Goal: Task Accomplishment & Management: Use online tool/utility

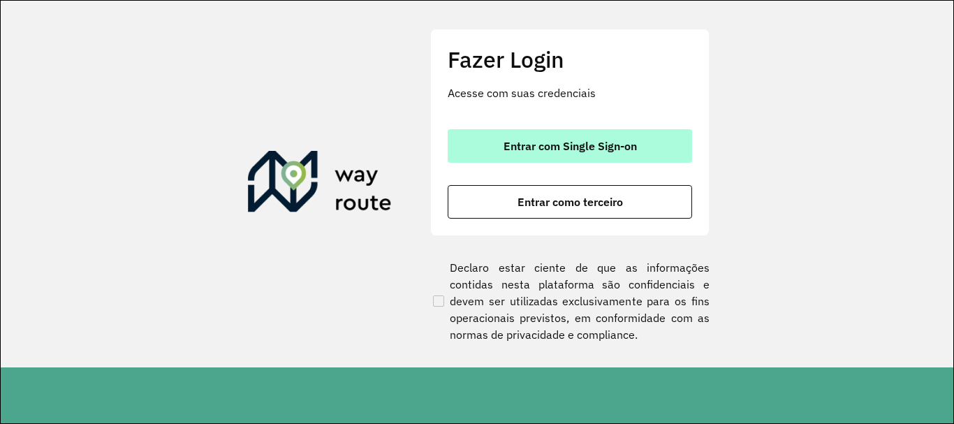
click at [526, 140] on span "Entrar com Single Sign-on" at bounding box center [569, 145] width 133 height 11
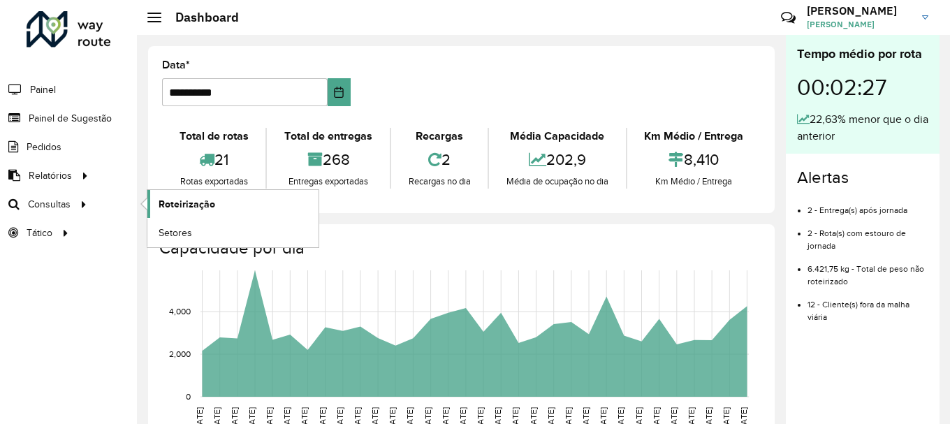
click at [193, 200] on span "Roteirização" at bounding box center [187, 204] width 57 height 15
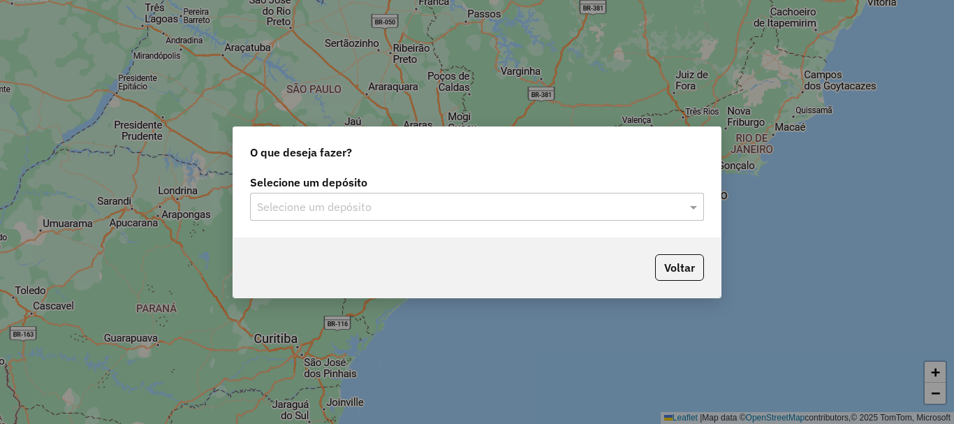
click at [444, 223] on div "Selecione um depósito Selecione um depósito" at bounding box center [476, 205] width 487 height 66
click at [406, 212] on input "text" at bounding box center [463, 207] width 412 height 17
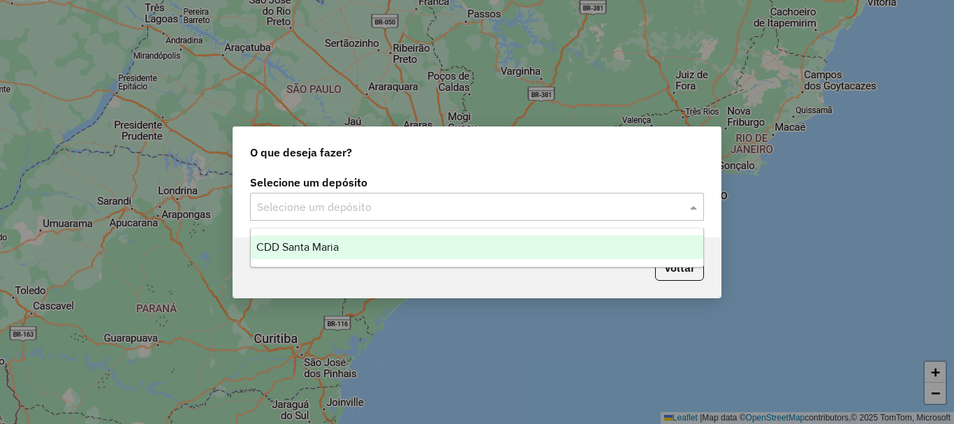
click at [373, 243] on div "CDD Santa Maria" at bounding box center [477, 247] width 452 height 24
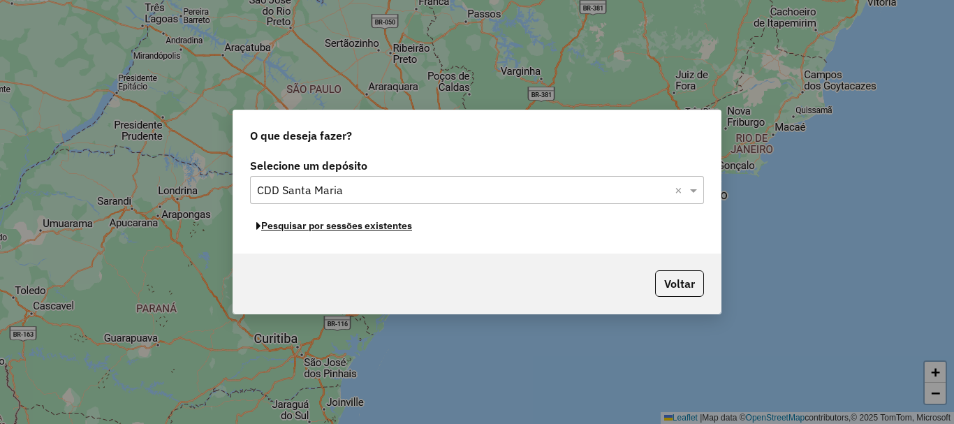
click at [371, 226] on button "Pesquisar por sessões existentes" at bounding box center [334, 226] width 168 height 22
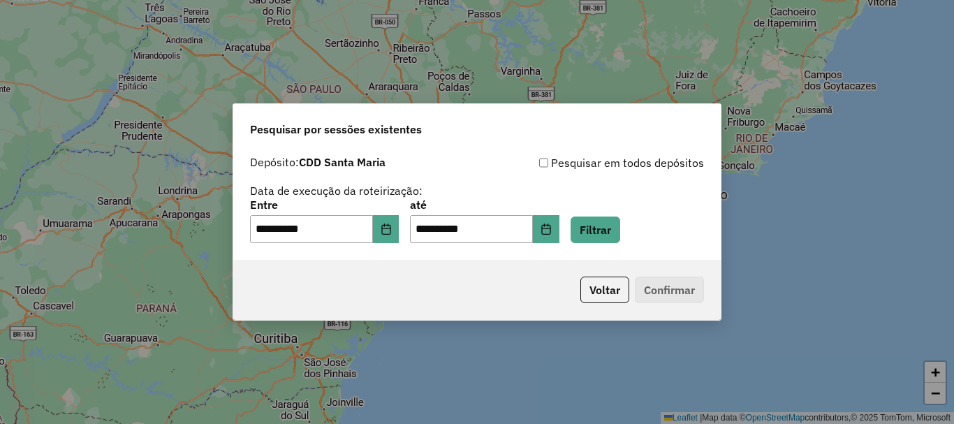
click at [589, 222] on div "**********" at bounding box center [477, 221] width 454 height 43
click at [596, 228] on button "Filtrar" at bounding box center [595, 229] width 50 height 27
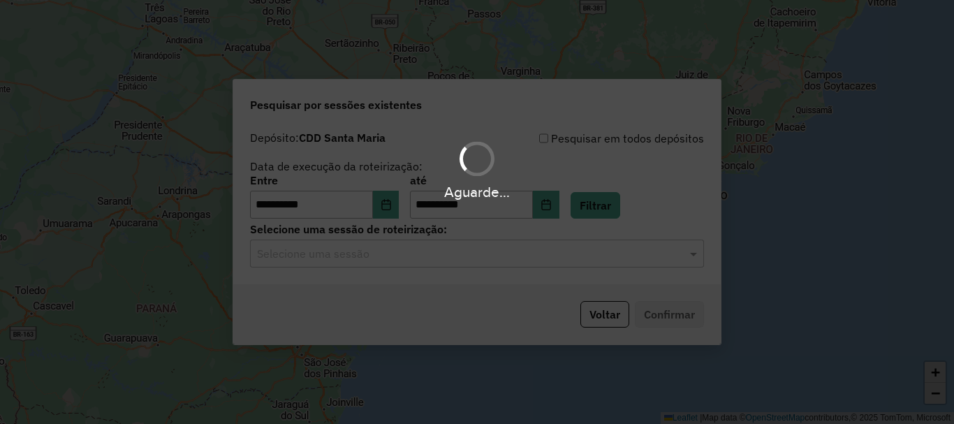
click at [400, 253] on input "text" at bounding box center [463, 254] width 412 height 17
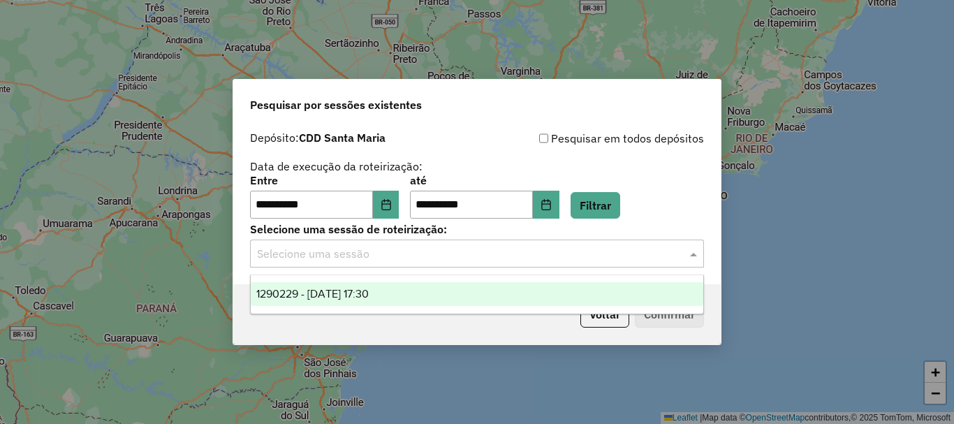
click at [436, 293] on div "1290229 - 08/10/2025 17:30" at bounding box center [477, 294] width 452 height 24
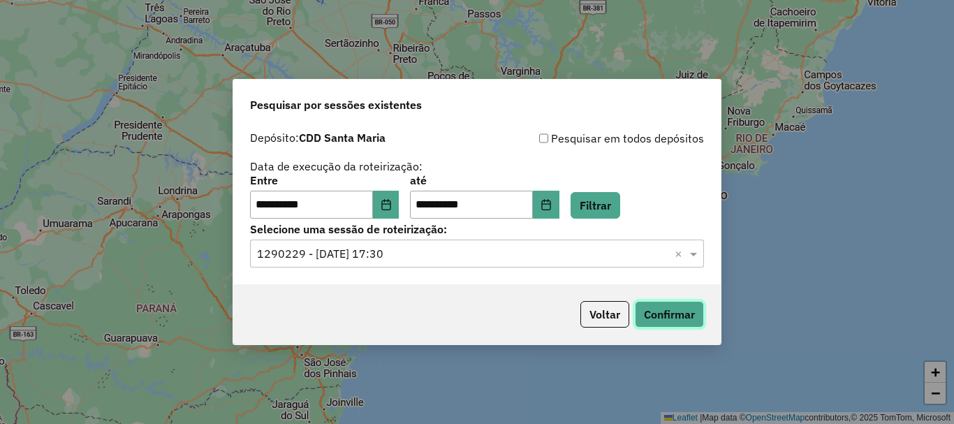
click at [686, 311] on button "Confirmar" at bounding box center [669, 314] width 69 height 27
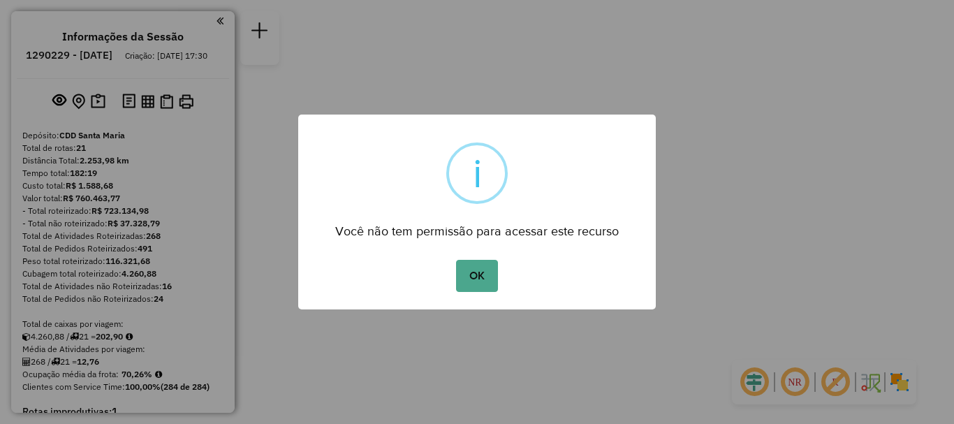
click at [503, 242] on div "Você não tem permissão para acessar este recurso" at bounding box center [477, 226] width 358 height 31
click at [494, 267] on button "OK" at bounding box center [476, 276] width 41 height 32
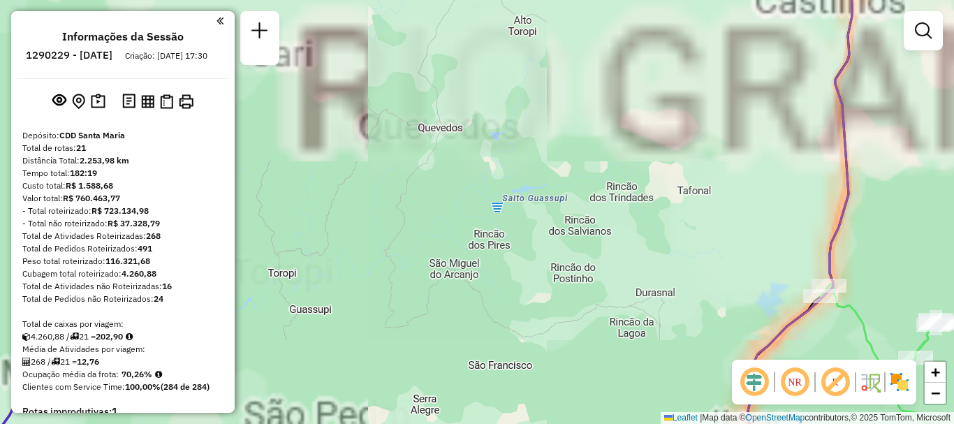
drag, startPoint x: 563, startPoint y: 323, endPoint x: 403, endPoint y: 41, distance: 324.0
click at [403, 41] on div "Janela de atendimento Grade de atendimento Capacidade Transportadoras Veículos …" at bounding box center [477, 212] width 954 height 424
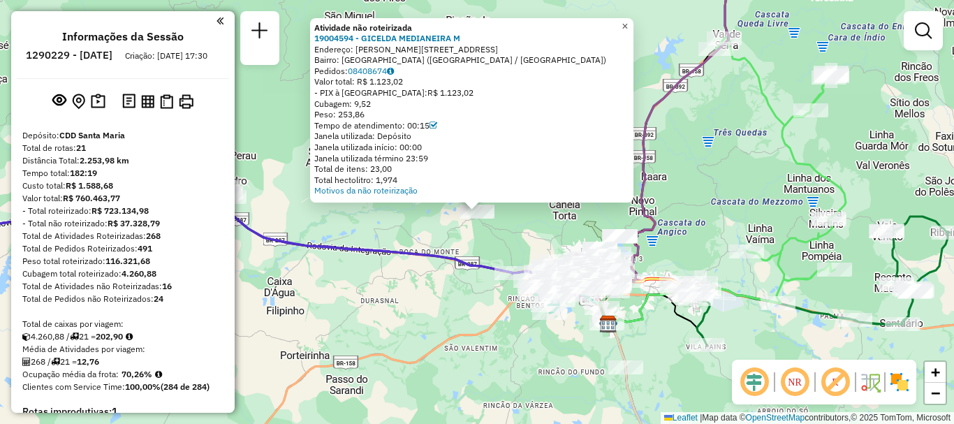
click at [628, 23] on span "×" at bounding box center [624, 26] width 6 height 12
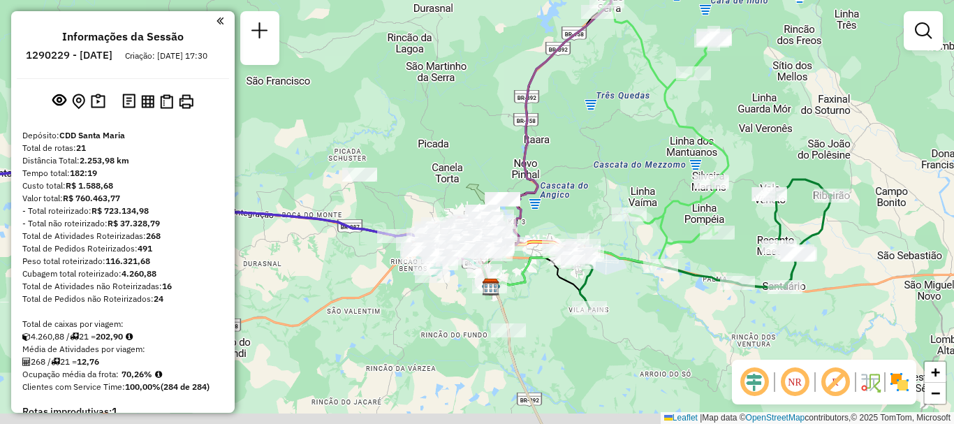
drag, startPoint x: 567, startPoint y: 148, endPoint x: 464, endPoint y: 125, distance: 105.2
click at [449, 111] on div "Janela de atendimento Grade de atendimento Capacidade Transportadoras Veículos …" at bounding box center [477, 212] width 954 height 424
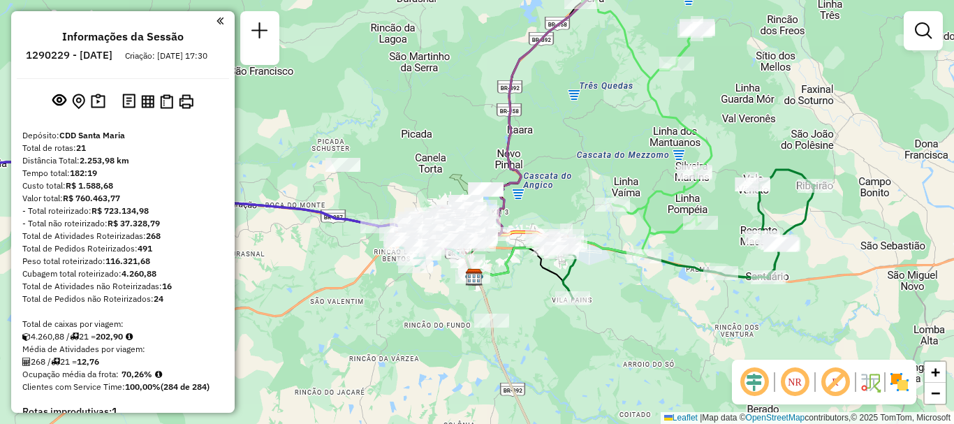
drag, startPoint x: 474, startPoint y: 140, endPoint x: 439, endPoint y: 112, distance: 44.3
click at [439, 112] on div "Janela de atendimento Grade de atendimento Capacidade Transportadoras Veículos …" at bounding box center [477, 212] width 954 height 424
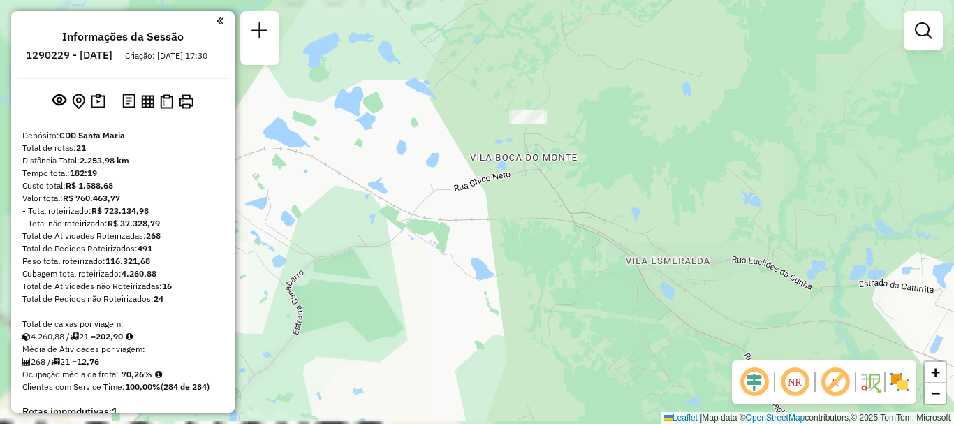
drag, startPoint x: 432, startPoint y: 202, endPoint x: 608, endPoint y: 148, distance: 184.7
click at [608, 153] on div "Janela de atendimento Grade de atendimento Capacidade Transportadoras Veículos …" at bounding box center [477, 212] width 954 height 424
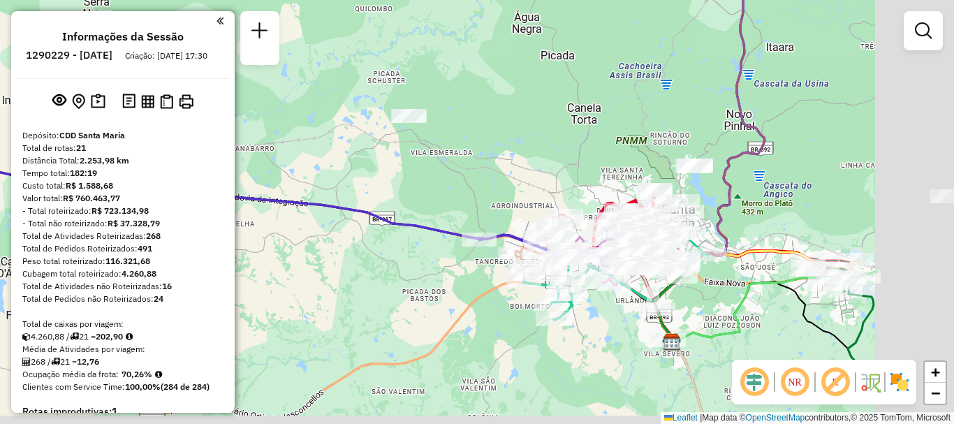
drag, startPoint x: 531, startPoint y: 202, endPoint x: 621, endPoint y: 192, distance: 91.4
click at [363, 185] on div "Janela de atendimento Grade de atendimento Capacidade Transportadoras Veículos …" at bounding box center [477, 212] width 954 height 424
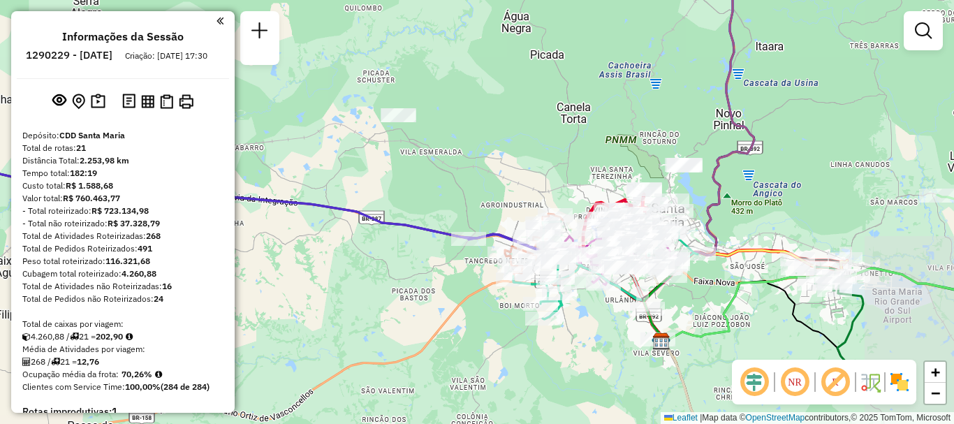
drag, startPoint x: 719, startPoint y: 157, endPoint x: 476, endPoint y: 172, distance: 243.4
click at [644, 172] on icon at bounding box center [699, 148] width 110 height 383
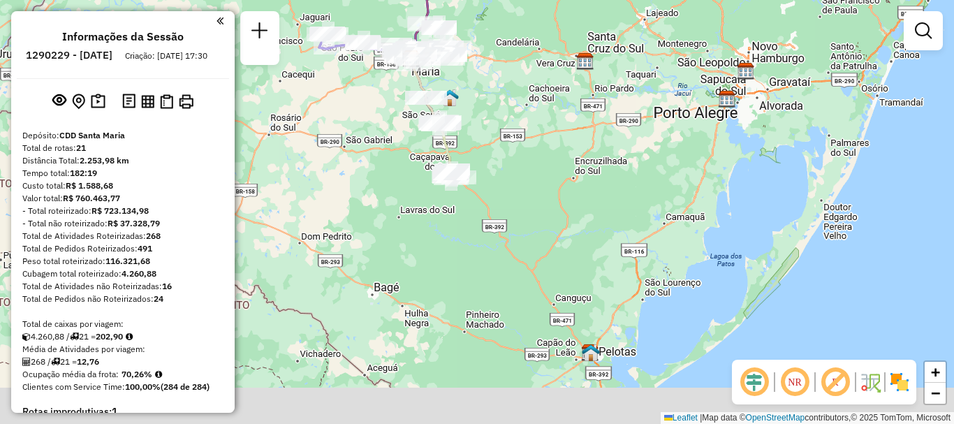
drag, startPoint x: 480, startPoint y: 290, endPoint x: 461, endPoint y: 131, distance: 160.3
click at [461, 131] on div "Janela de atendimento Grade de atendimento Capacidade Transportadoras Veículos …" at bounding box center [477, 212] width 954 height 424
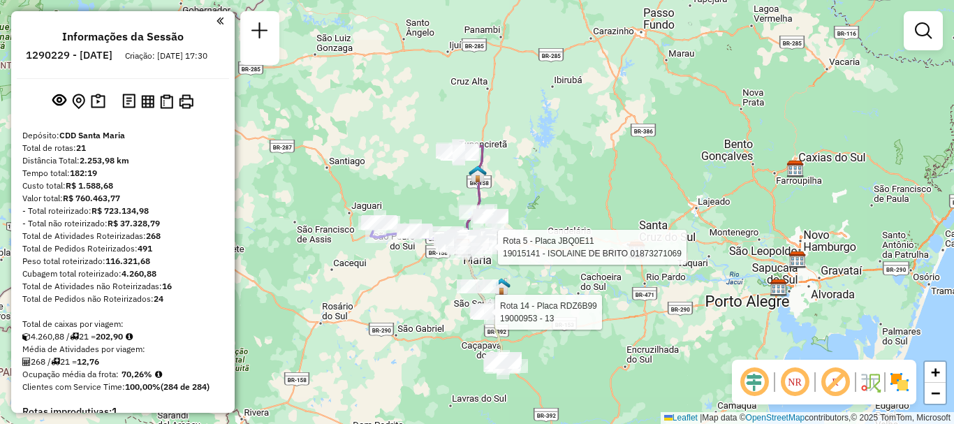
click at [483, 128] on div "Rota 5 - Placa JBQ0E11 19015141 - ISOLAINE DE BRITO 01873271069 Rota 14 - Placa…" at bounding box center [477, 212] width 954 height 424
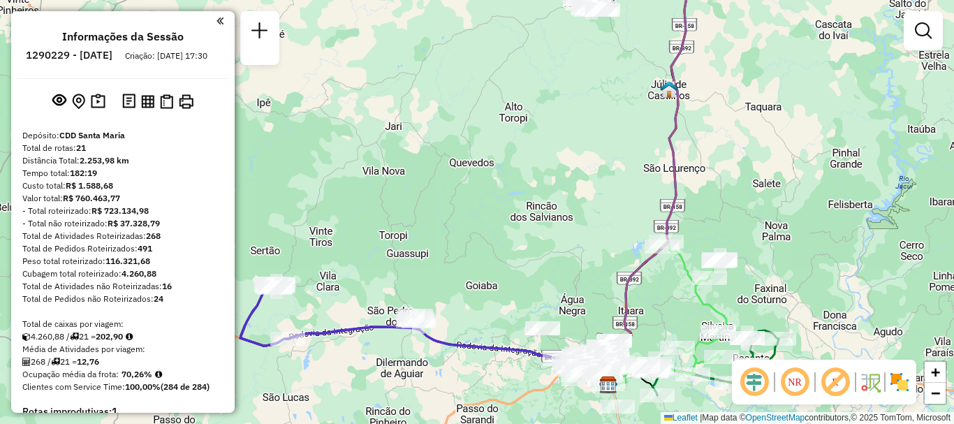
drag, startPoint x: 420, startPoint y: 279, endPoint x: 413, endPoint y: 176, distance: 103.6
click at [413, 176] on div "Janela de atendimento Grade de atendimento Capacidade Transportadoras Veículos …" at bounding box center [477, 212] width 954 height 424
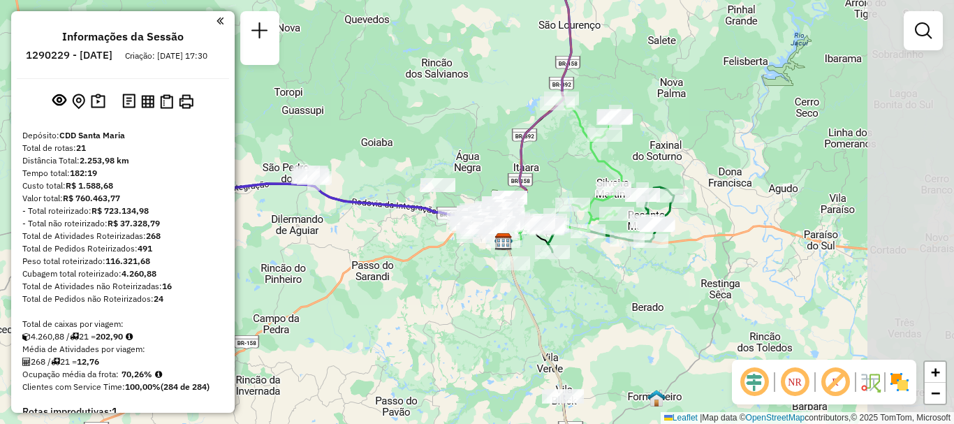
drag, startPoint x: 547, startPoint y: 214, endPoint x: 428, endPoint y: 140, distance: 140.5
click at [428, 140] on div "Janela de atendimento Grade de atendimento Capacidade Transportadoras Veículos …" at bounding box center [477, 212] width 954 height 424
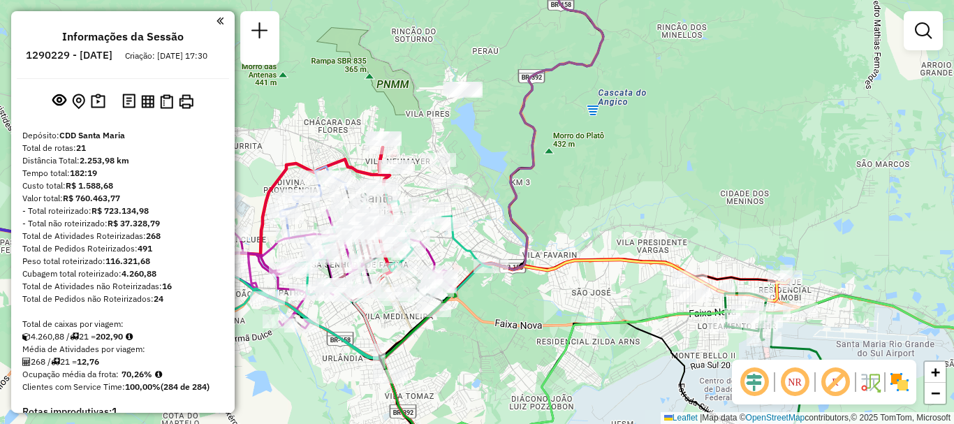
drag, startPoint x: 324, startPoint y: 131, endPoint x: 334, endPoint y: 147, distance: 18.6
click at [418, 135] on div "Janela de atendimento Grade de atendimento Capacidade Transportadoras Veículos …" at bounding box center [477, 212] width 954 height 424
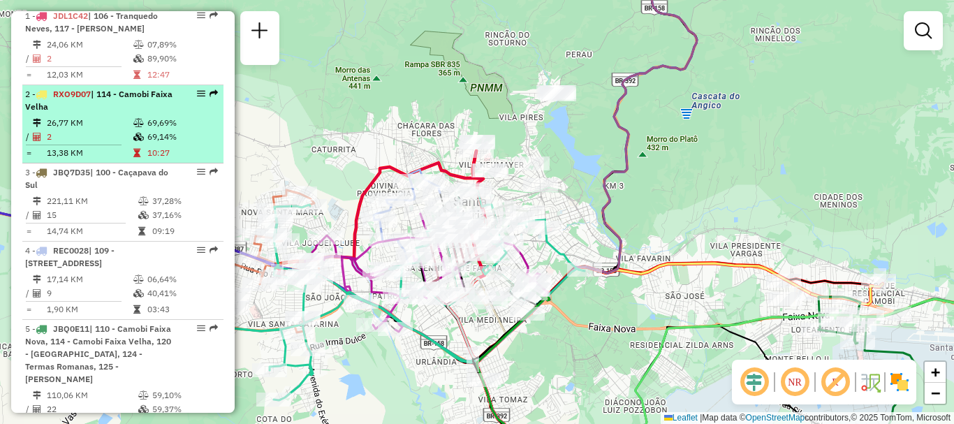
scroll to position [482, 0]
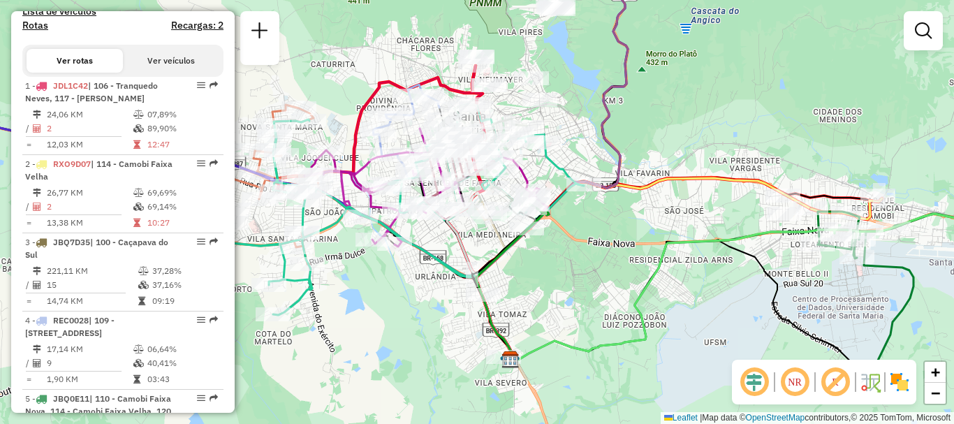
drag, startPoint x: 603, startPoint y: 195, endPoint x: 601, endPoint y: 111, distance: 83.8
click at [601, 111] on icon at bounding box center [586, 115] width 220 height 487
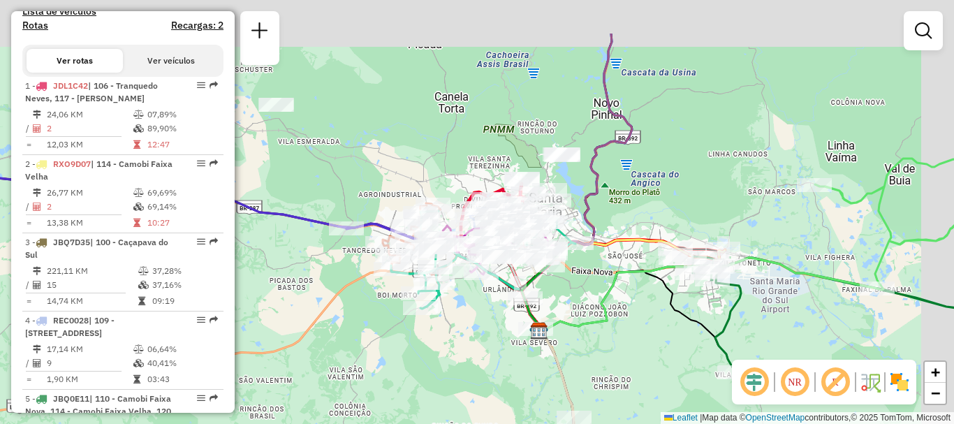
drag, startPoint x: 712, startPoint y: 135, endPoint x: 617, endPoint y: 192, distance: 110.9
click at [651, 210] on div "Janela de atendimento Grade de atendimento Capacidade Transportadoras Veículos …" at bounding box center [477, 212] width 954 height 424
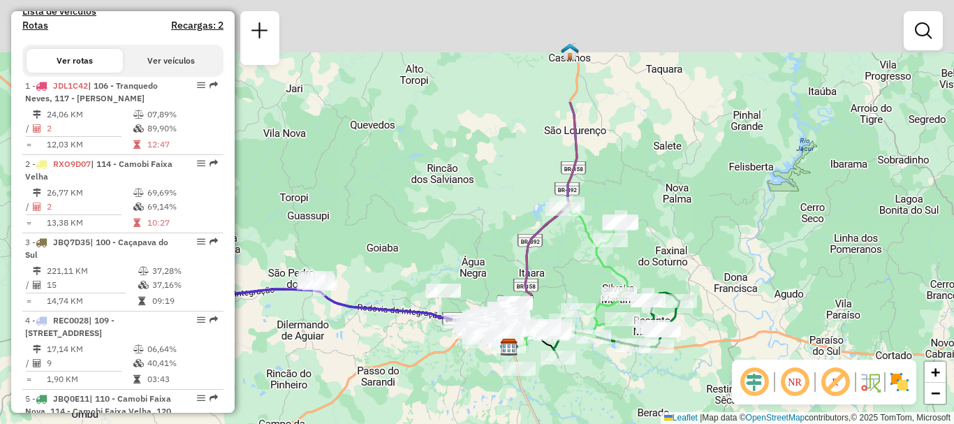
drag, startPoint x: 436, startPoint y: 124, endPoint x: 414, endPoint y: 269, distance: 146.3
click at [414, 269] on div "Janela de atendimento Grade de atendimento Capacidade Transportadoras Veículos …" at bounding box center [477, 212] width 954 height 424
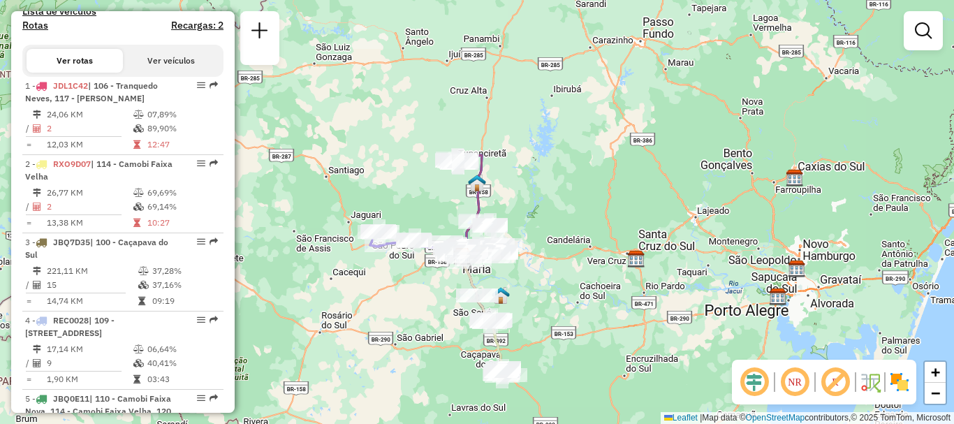
drag, startPoint x: 488, startPoint y: 179, endPoint x: 515, endPoint y: 168, distance: 29.4
click at [515, 168] on div "Janela de atendimento Grade de atendimento Capacidade Transportadoras Veículos …" at bounding box center [477, 212] width 954 height 424
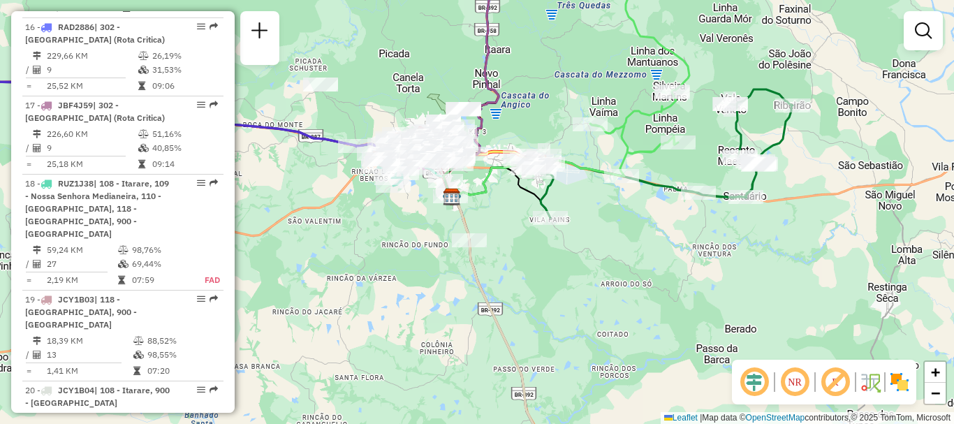
scroll to position [1948, 0]
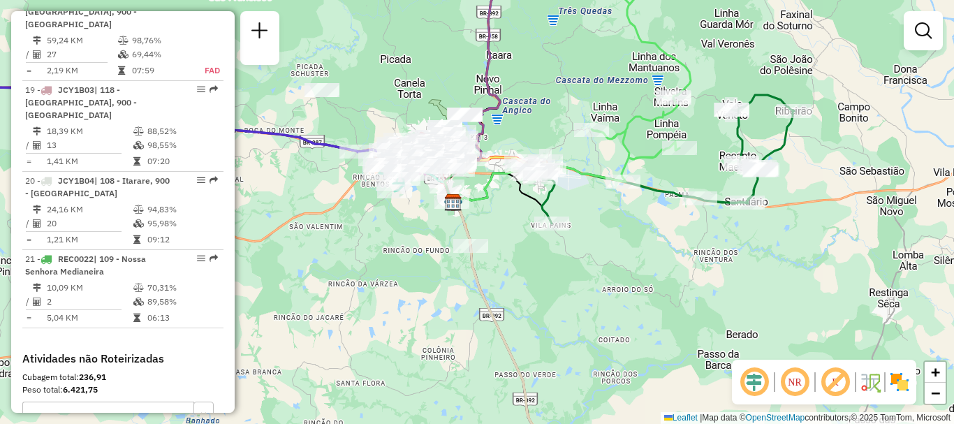
drag, startPoint x: 522, startPoint y: 300, endPoint x: 554, endPoint y: 374, distance: 79.8
click at [556, 375] on div "Janela de atendimento Grade de atendimento Capacidade Transportadoras Veículos …" at bounding box center [477, 212] width 954 height 424
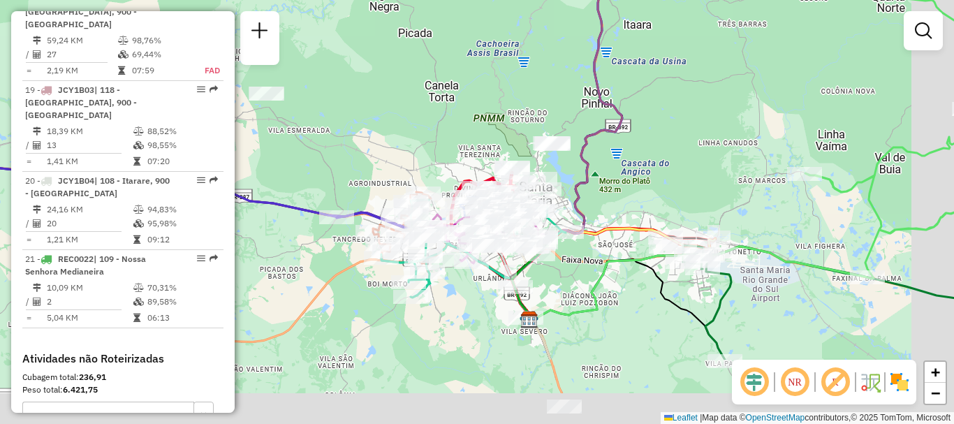
drag, startPoint x: 680, startPoint y: 258, endPoint x: 598, endPoint y: 172, distance: 118.5
click at [607, 157] on div "Janela de atendimento Grade de atendimento Capacidade Transportadoras Veículos …" at bounding box center [477, 212] width 954 height 424
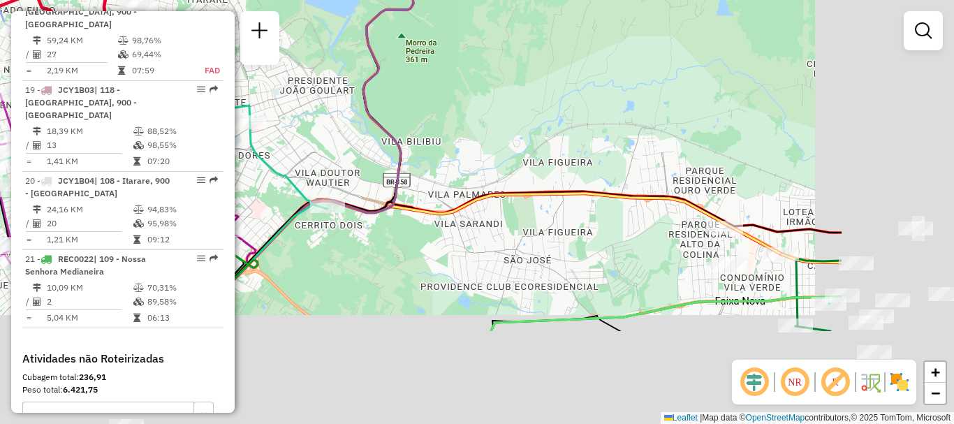
drag, startPoint x: 554, startPoint y: 221, endPoint x: 346, endPoint y: 87, distance: 247.3
click at [346, 87] on div "Janela de atendimento Grade de atendimento Capacidade Transportadoras Veículos …" at bounding box center [477, 212] width 954 height 424
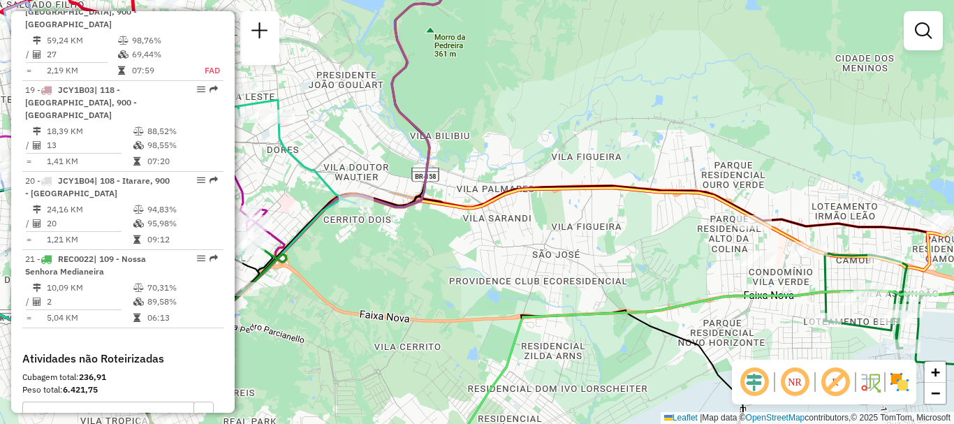
drag, startPoint x: 416, startPoint y: 249, endPoint x: 605, endPoint y: 244, distance: 189.3
click at [605, 244] on div "Janela de atendimento Grade de atendimento Capacidade Transportadoras Veículos …" at bounding box center [477, 212] width 954 height 424
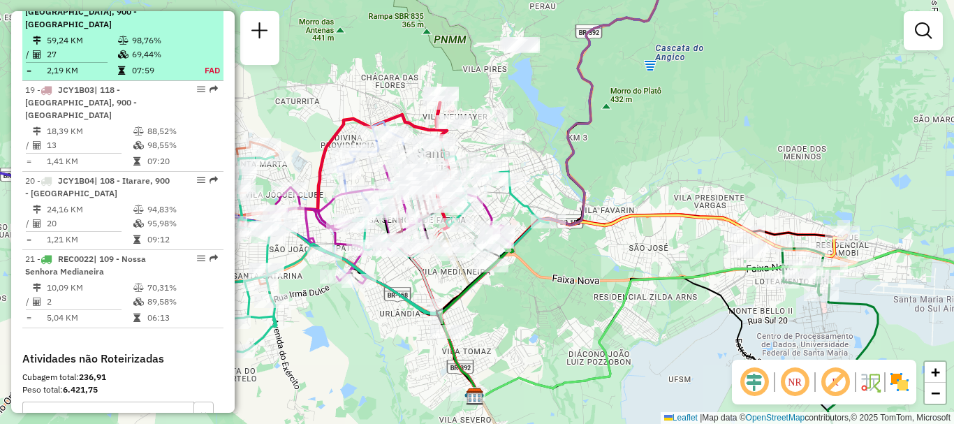
scroll to position [1808, 0]
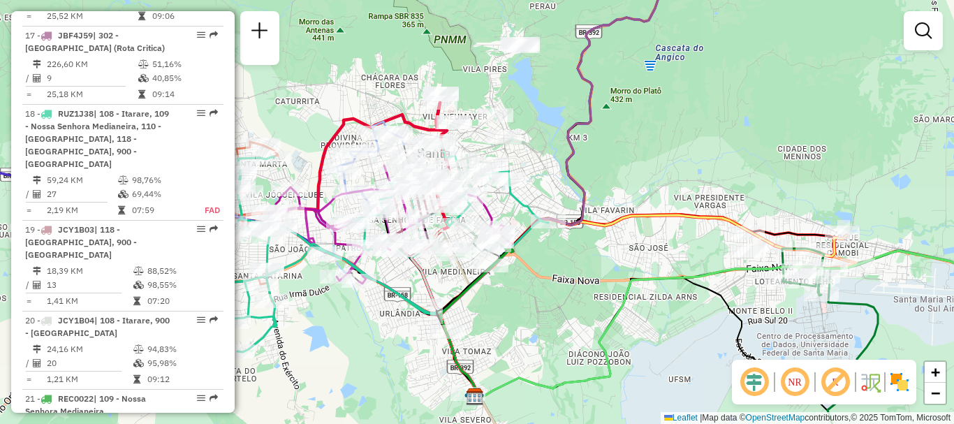
drag, startPoint x: 541, startPoint y: 124, endPoint x: 638, endPoint y: 189, distance: 116.4
click at [638, 189] on div "Rota 19 - Placa JCY1B03 19014490 - [GEOGRAPHIC_DATA] E Rota 20 - Placa JCY1B04 …" at bounding box center [477, 212] width 954 height 424
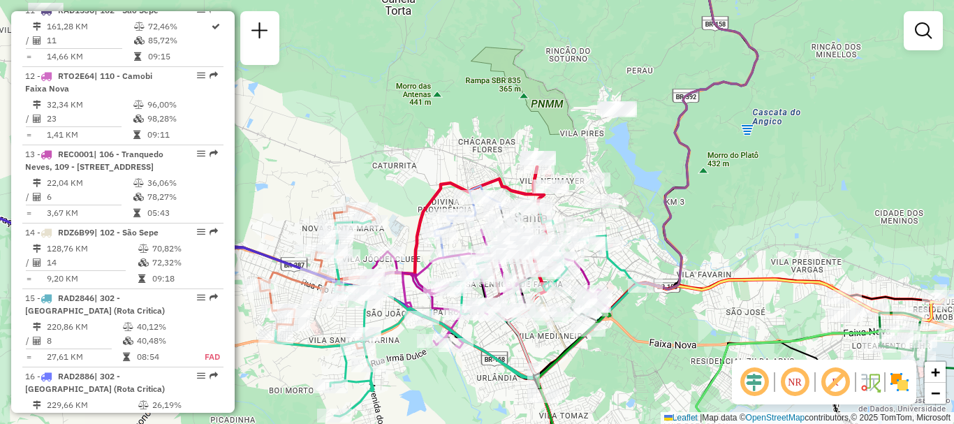
scroll to position [1250, 0]
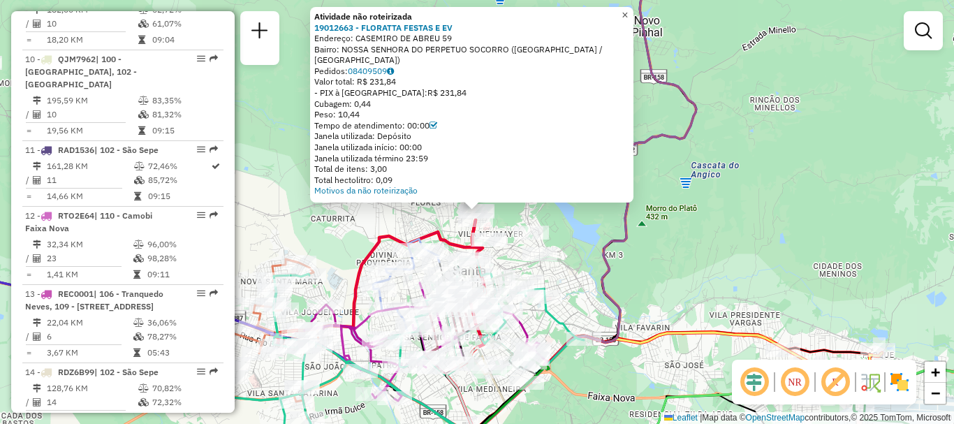
click at [628, 21] on span "×" at bounding box center [624, 15] width 6 height 12
